Goal: Task Accomplishment & Management: Use online tool/utility

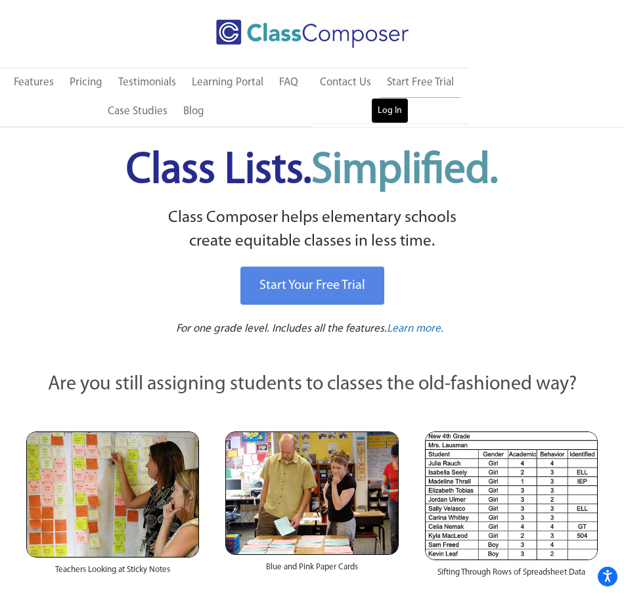
click at [390, 103] on link "Log In" at bounding box center [389, 111] width 37 height 26
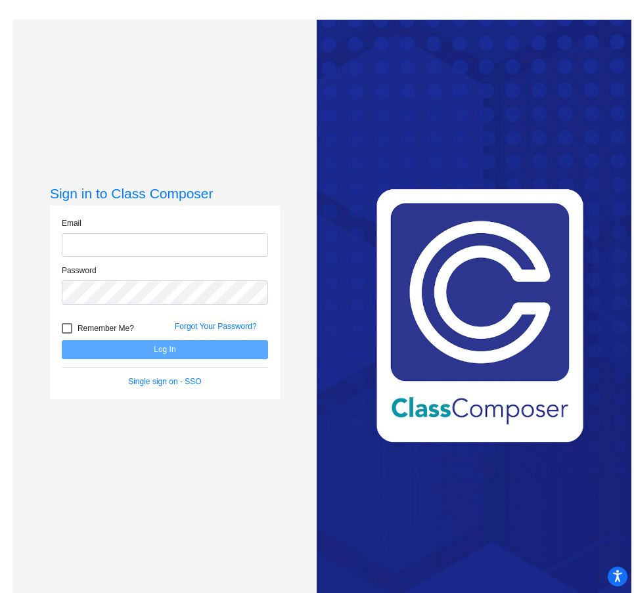
type input "[EMAIL_ADDRESS][PERSON_NAME][DOMAIN_NAME]"
click at [153, 343] on button "Log In" at bounding box center [165, 349] width 206 height 19
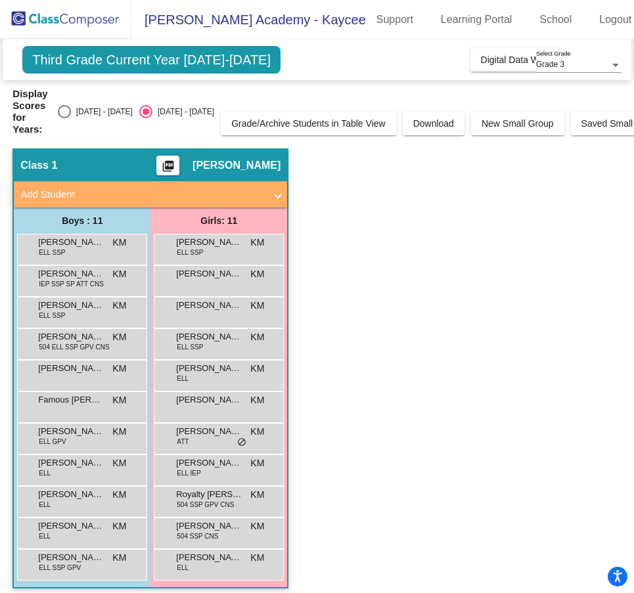
click at [68, 110] on div "Select an option" at bounding box center [64, 111] width 13 height 13
click at [64, 118] on input "[DATE] - [DATE]" at bounding box center [64, 118] width 1 height 1
radio input "true"
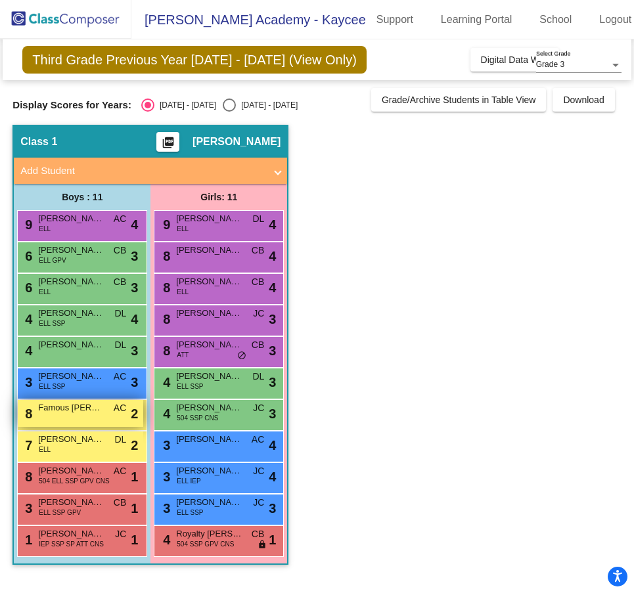
click at [79, 418] on div "8 Famous [PERSON_NAME] lock do_not_disturb_alt 2" at bounding box center [80, 413] width 125 height 27
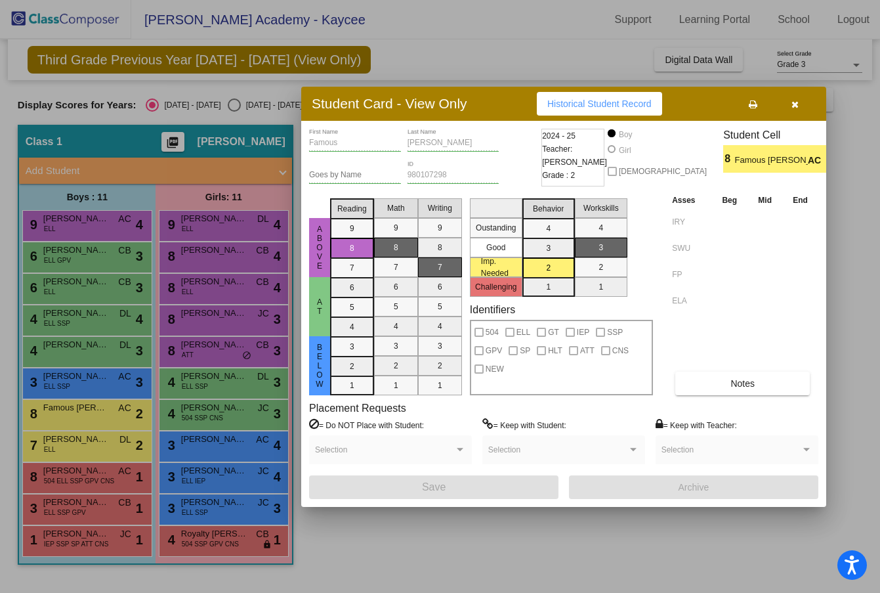
click at [633, 103] on icon "button" at bounding box center [795, 104] width 7 height 9
